Goal: Complete application form

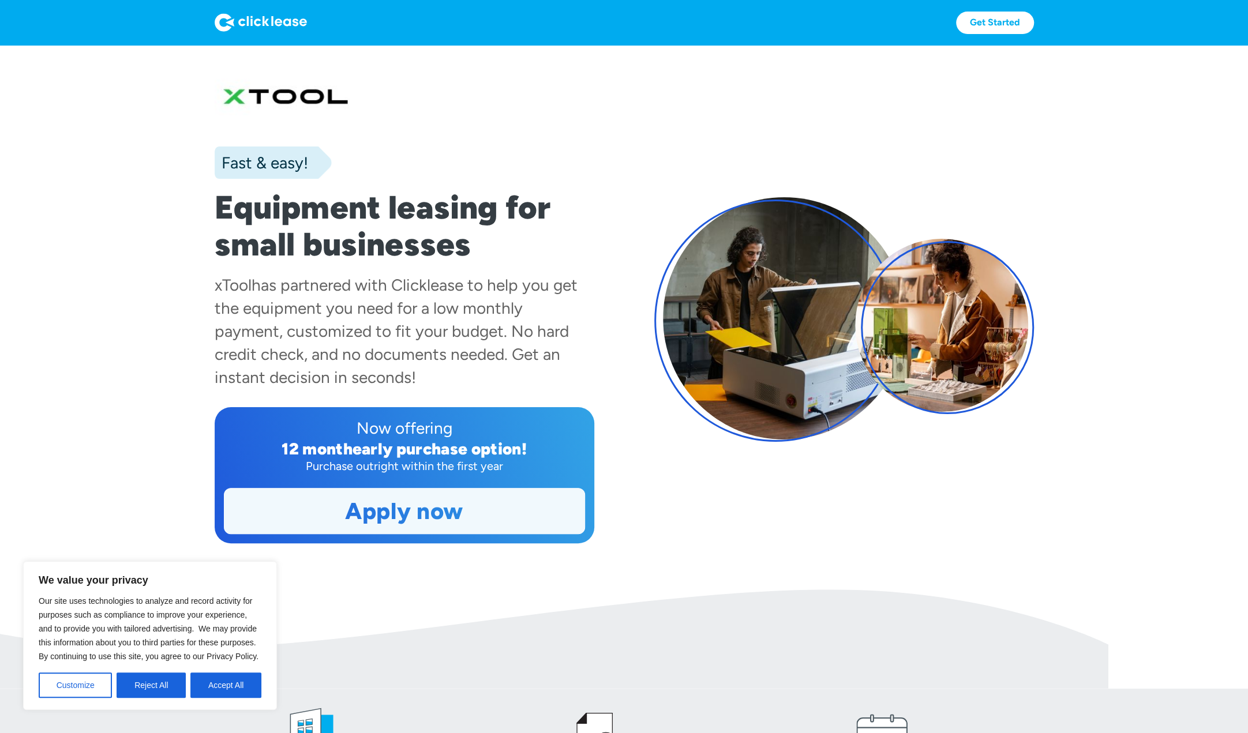
click at [400, 509] on link "Apply now" at bounding box center [404, 511] width 360 height 45
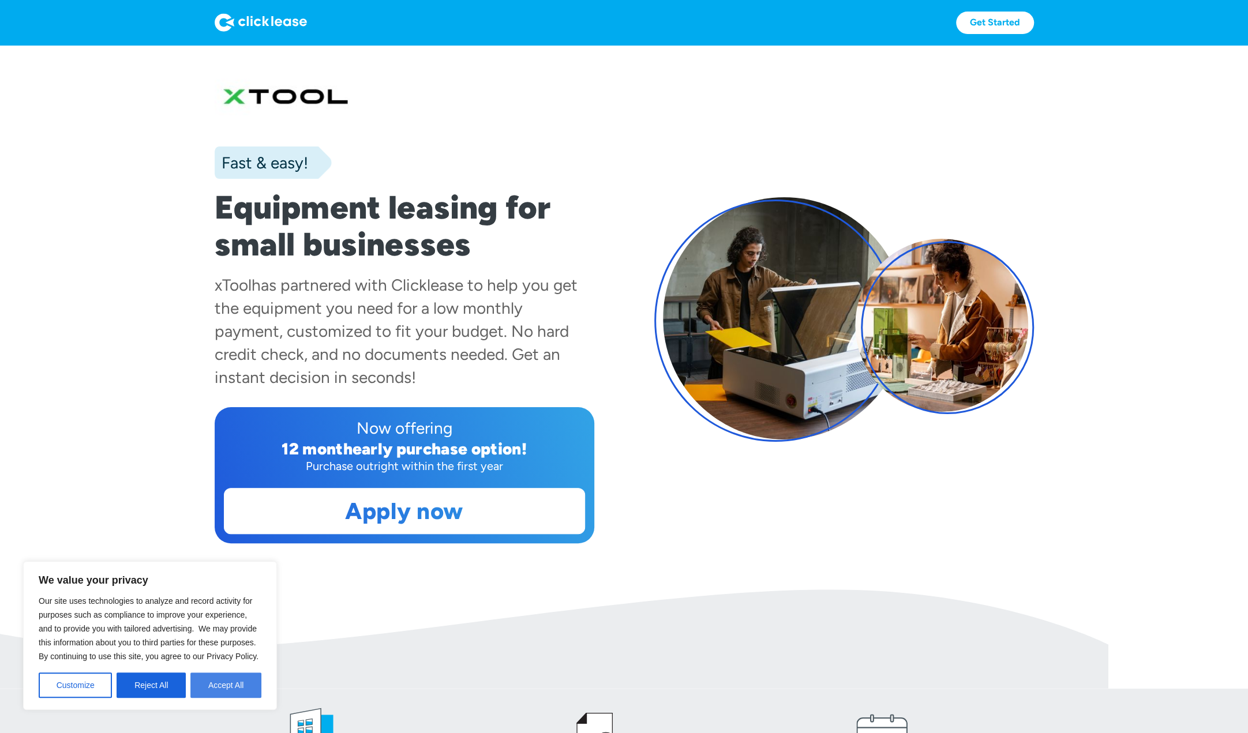
click at [238, 686] on button "Accept All" at bounding box center [225, 685] width 71 height 25
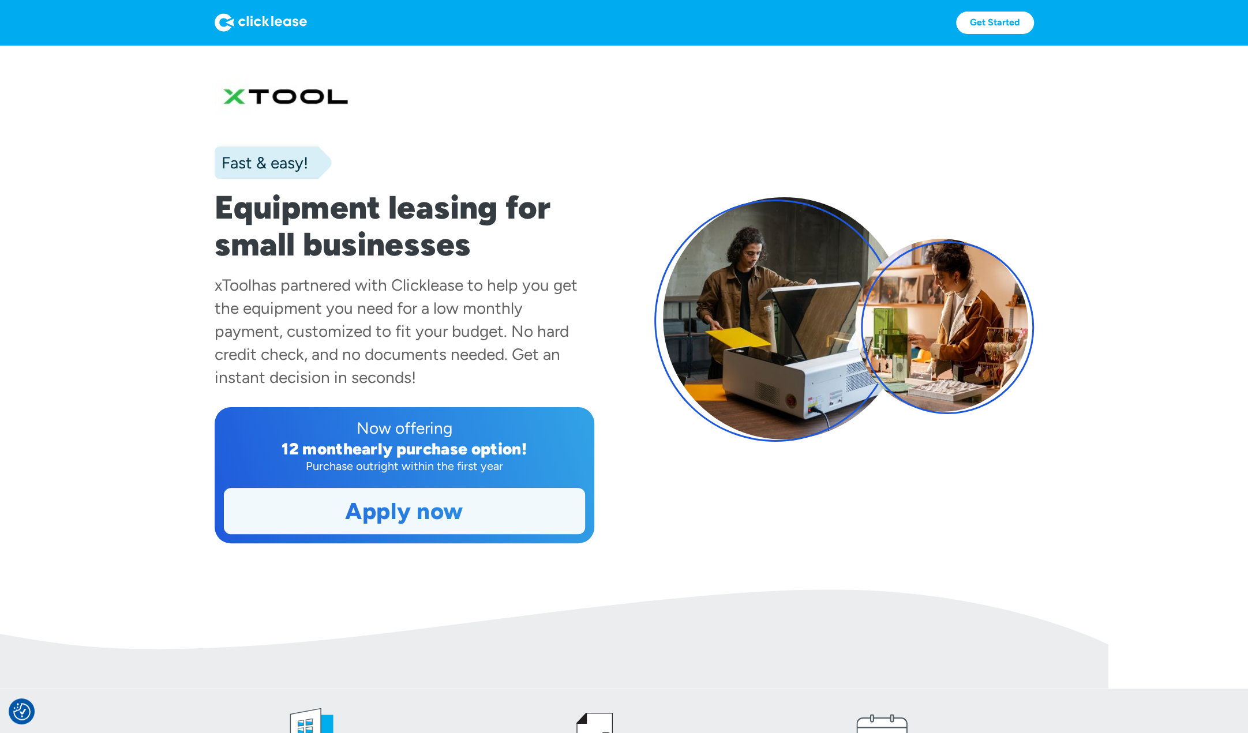
click at [415, 514] on link "Apply now" at bounding box center [404, 511] width 360 height 45
